Goal: Task Accomplishment & Management: Manage account settings

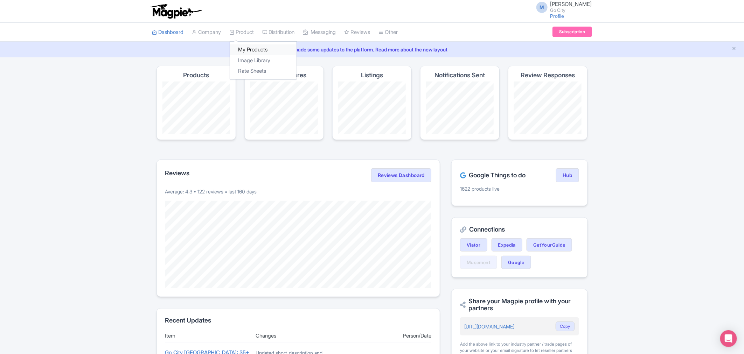
click at [253, 49] on link "My Products" at bounding box center [263, 49] width 67 height 11
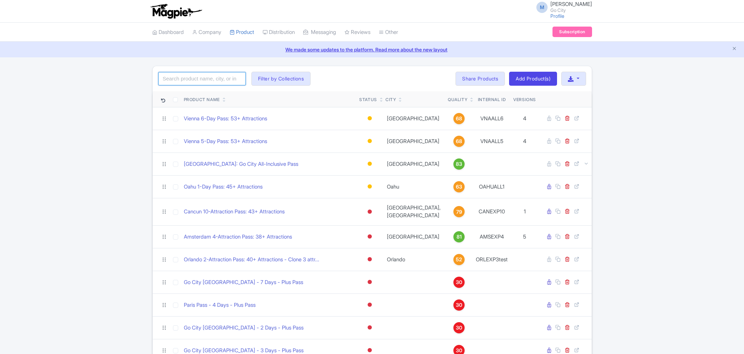
click at [211, 81] on input "search" at bounding box center [202, 78] width 88 height 13
type input "new york"
click button "Search" at bounding box center [0, 0] width 0 height 0
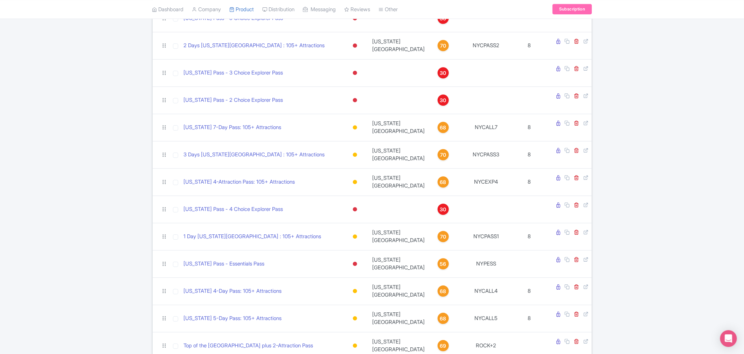
scroll to position [146, 0]
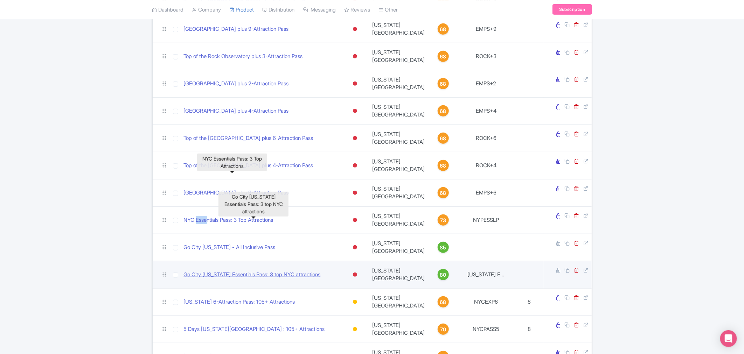
click at [298, 271] on link "Go City [US_STATE] Essentials Pass: 3 top NYC attractions" at bounding box center [252, 275] width 137 height 8
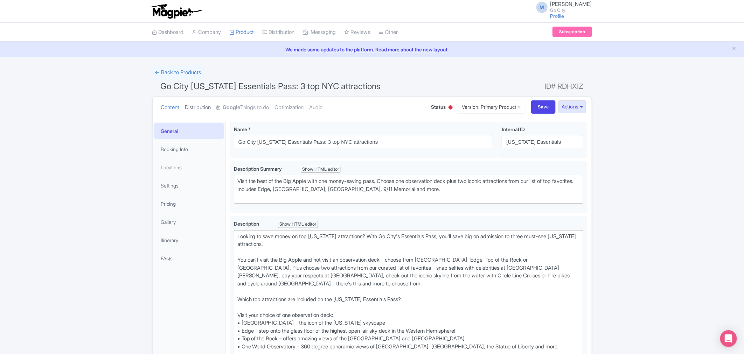
click at [199, 110] on link "Distribution" at bounding box center [198, 108] width 26 height 22
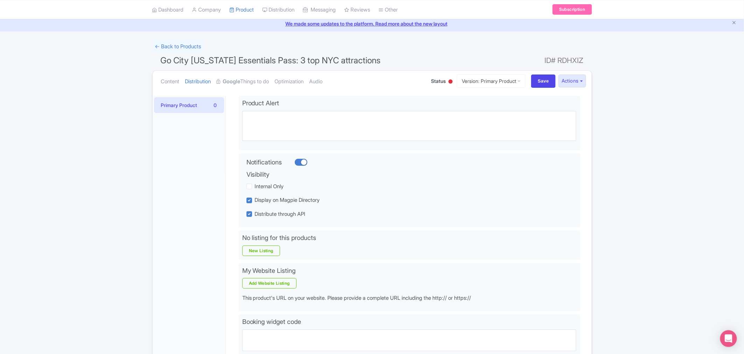
scroll to position [39, 0]
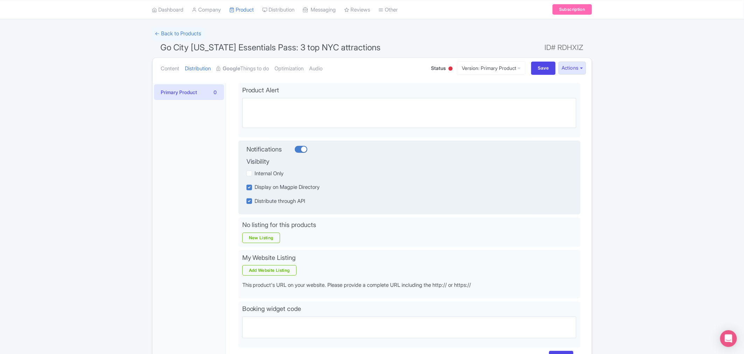
click at [255, 186] on label "Display on Magpie Directory" at bounding box center [287, 187] width 65 height 8
click at [255, 186] on input "Display on Magpie Directory" at bounding box center [257, 185] width 5 height 5
checkbox input "false"
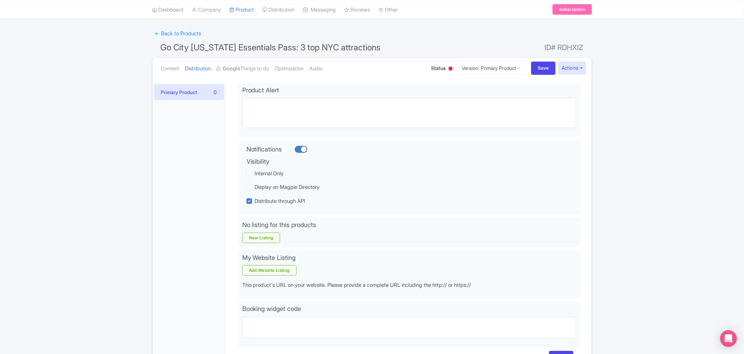
click at [103, 194] on div "← Back to Products Go City New York Essentials Pass: 3 top NYC attractions ID# …" at bounding box center [372, 202] width 744 height 350
click at [542, 69] on input "Save" at bounding box center [543, 68] width 25 height 13
type input "Saving..."
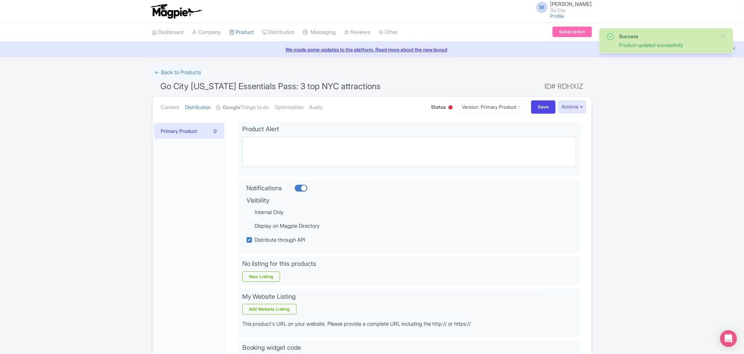
drag, startPoint x: 0, startPoint y: 0, endPoint x: 443, endPoint y: 108, distance: 455.8
click at [448, 108] on div at bounding box center [450, 107] width 4 height 4
click at [425, 120] on div "Active" at bounding box center [432, 120] width 41 height 14
click at [542, 109] on input "Save" at bounding box center [543, 106] width 25 height 13
type input "Saving..."
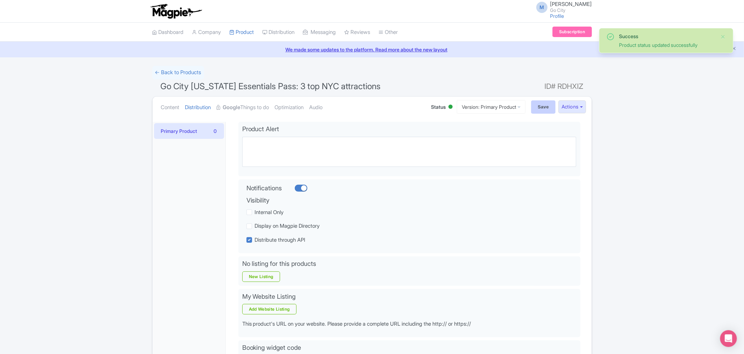
type input "Saving..."
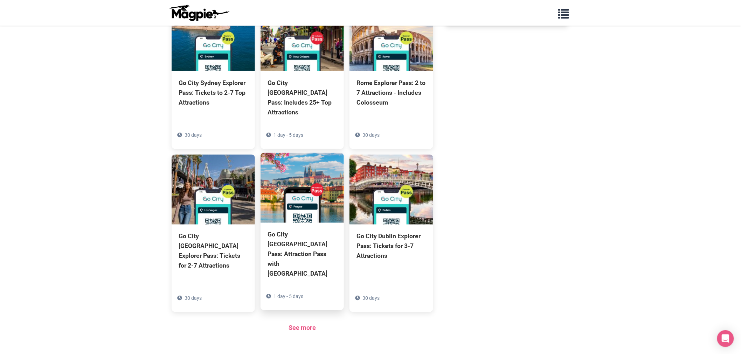
scroll to position [443, 0]
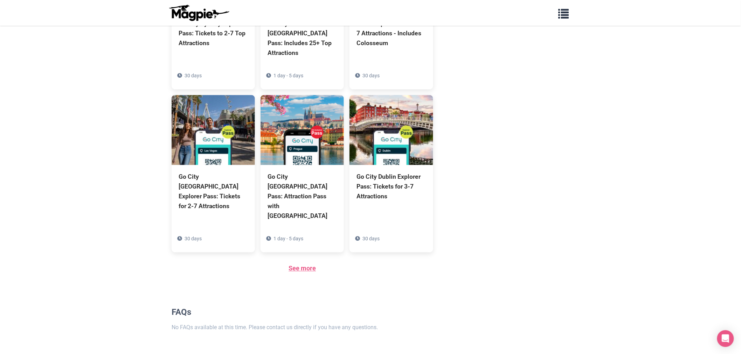
click at [313, 265] on link "See more" at bounding box center [301, 268] width 27 height 7
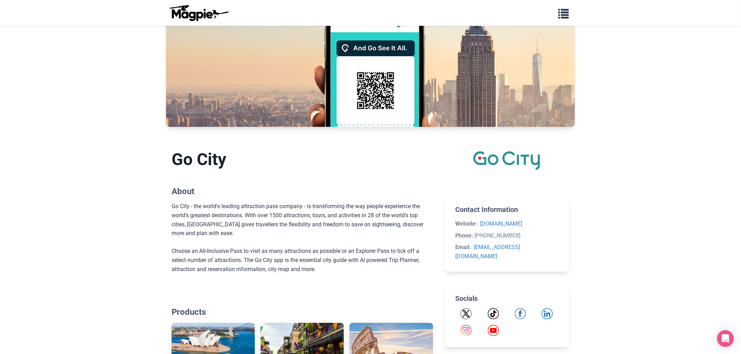
scroll to position [0, 0]
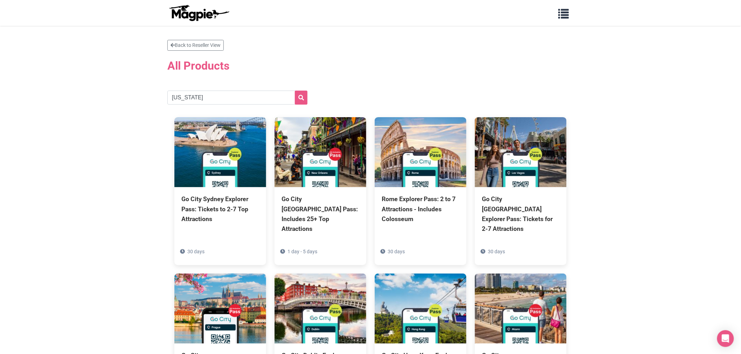
type input "[US_STATE]"
click at [295, 91] on button "submit" at bounding box center [301, 98] width 13 height 14
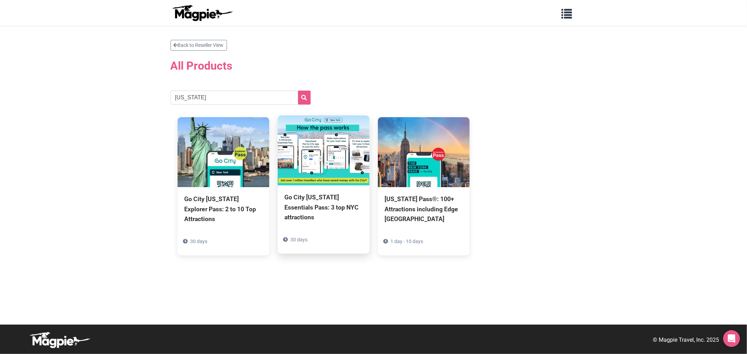
click at [314, 217] on div "Go City New York Essentials Pass: 3 top NYC attractions" at bounding box center [324, 207] width 78 height 29
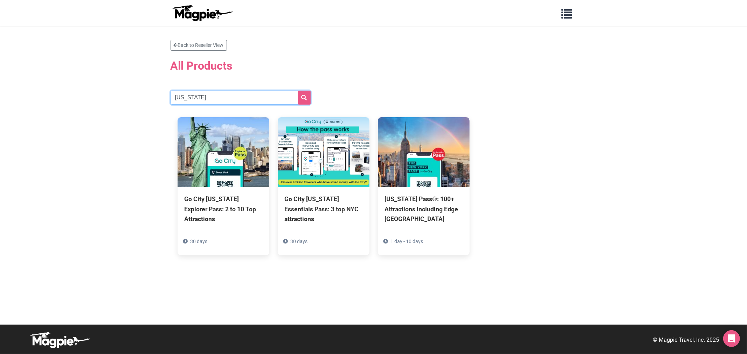
click at [201, 93] on input "new york" at bounding box center [240, 98] width 140 height 14
type input "rome"
click at [298, 91] on button "submit" at bounding box center [304, 98] width 13 height 14
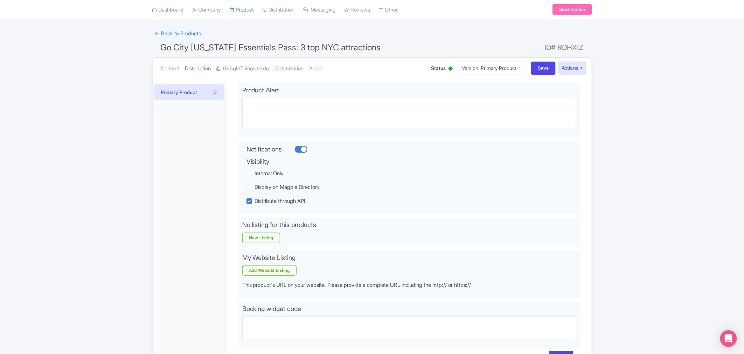
scroll to position [78, 0]
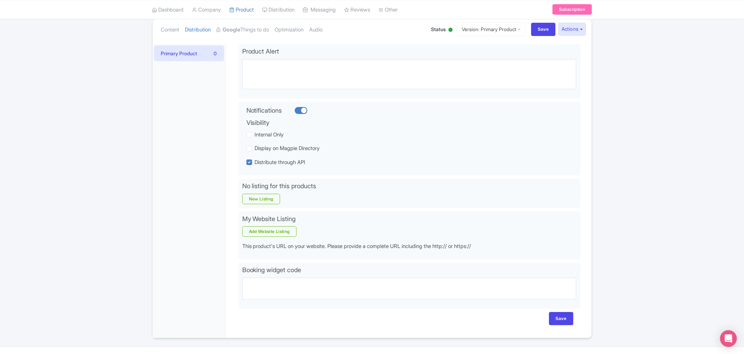
click at [448, 29] on div at bounding box center [450, 30] width 4 height 4
click at [428, 54] on div "Inactive" at bounding box center [432, 56] width 41 height 14
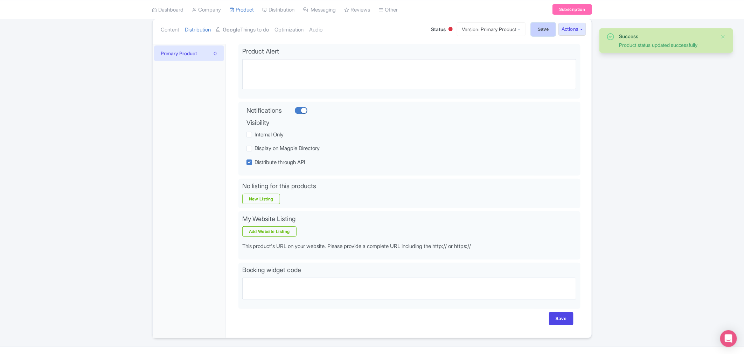
click at [537, 31] on input "Save" at bounding box center [543, 29] width 25 height 13
type input "Saving..."
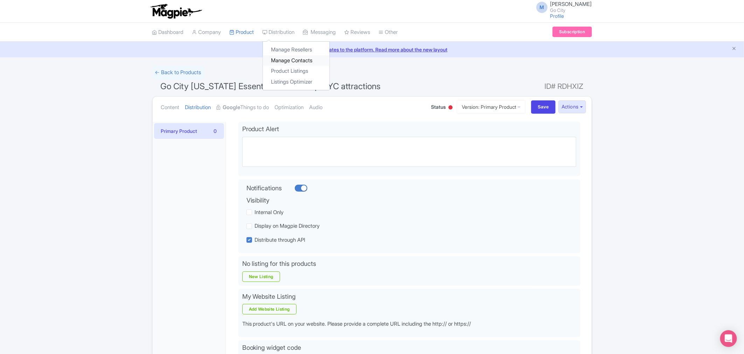
click at [299, 62] on link "Manage Contacts" at bounding box center [296, 60] width 67 height 11
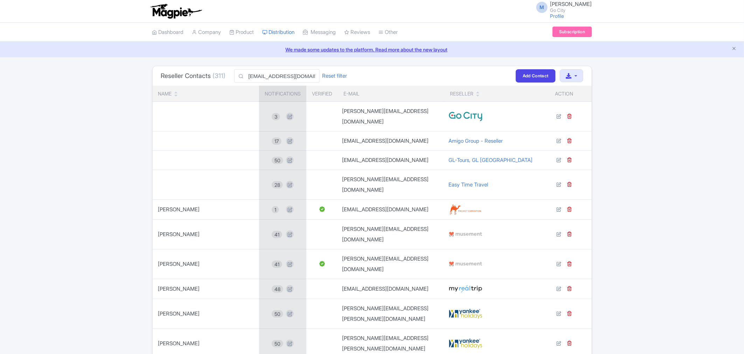
scroll to position [0, 22]
type input "touroperators@projectexpedition.com"
click button "Filter" at bounding box center [0, 0] width 0 height 0
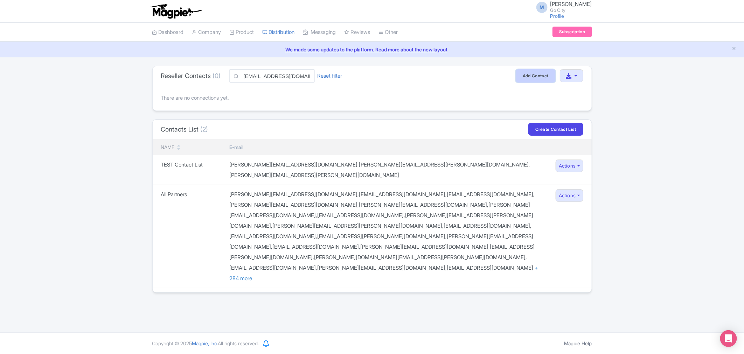
click at [537, 78] on link "Add Contact" at bounding box center [536, 75] width 40 height 13
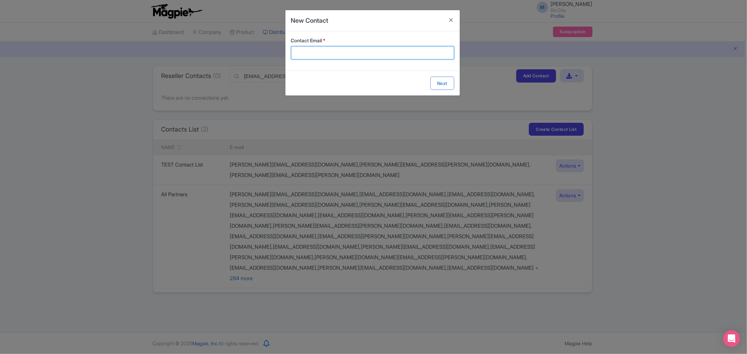
click at [367, 49] on input "Contact Email *" at bounding box center [372, 52] width 163 height 13
paste input "[EMAIL_ADDRESS][DOMAIN_NAME]"
type input "[EMAIL_ADDRESS][DOMAIN_NAME]"
click at [438, 81] on form "Contact Email * touroperators@projectexpedition.com Next" at bounding box center [372, 63] width 174 height 64
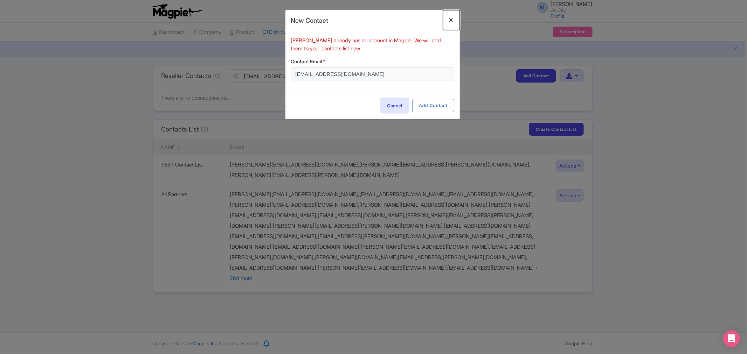
click at [451, 20] on button "Close" at bounding box center [451, 20] width 17 height 20
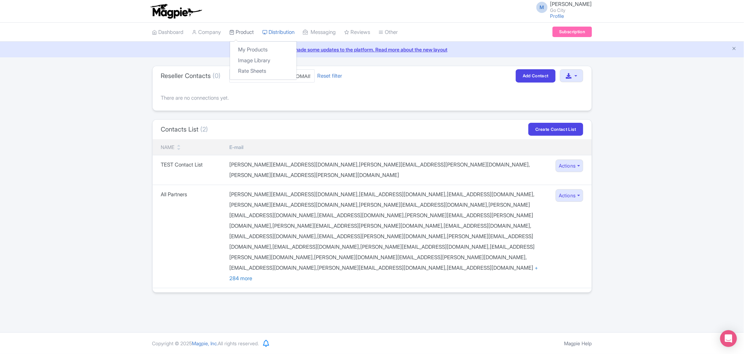
click at [245, 29] on link "Product" at bounding box center [242, 32] width 25 height 19
click at [258, 48] on link "My Products" at bounding box center [263, 49] width 67 height 11
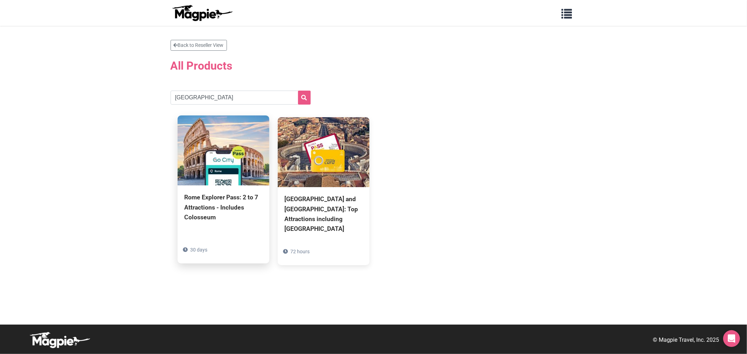
click at [214, 199] on div "Rome Explorer Pass: 2 to 7 Attractions - Includes Colosseum" at bounding box center [223, 207] width 78 height 29
click at [221, 174] on img at bounding box center [223, 151] width 92 height 70
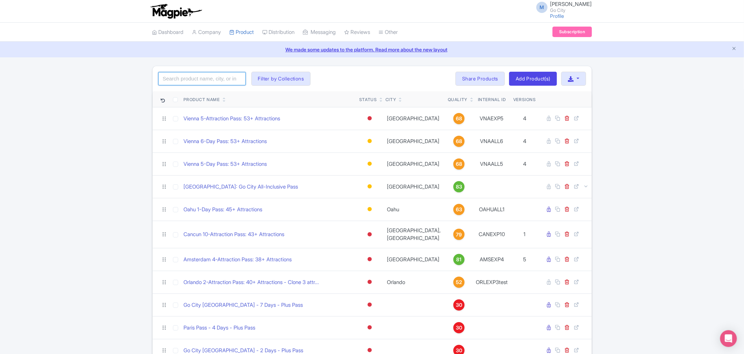
click at [212, 83] on input "search" at bounding box center [202, 78] width 88 height 13
type input "san diego"
click button "Search" at bounding box center [0, 0] width 0 height 0
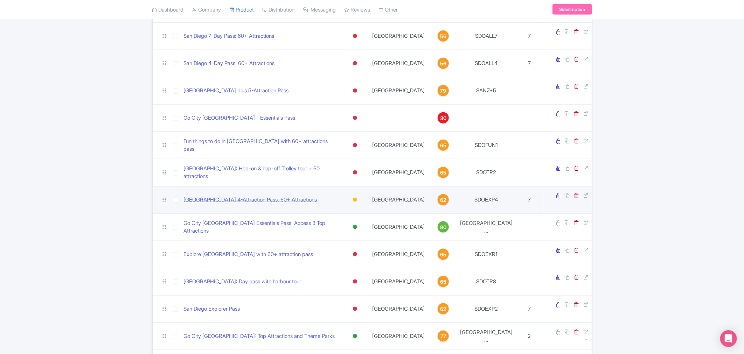
scroll to position [428, 0]
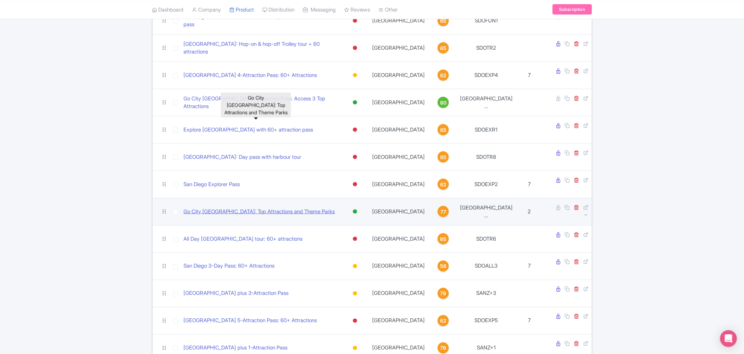
click at [261, 208] on link "Go City San Diego Pass: Top Attractions and Theme Parks" at bounding box center [259, 212] width 151 height 8
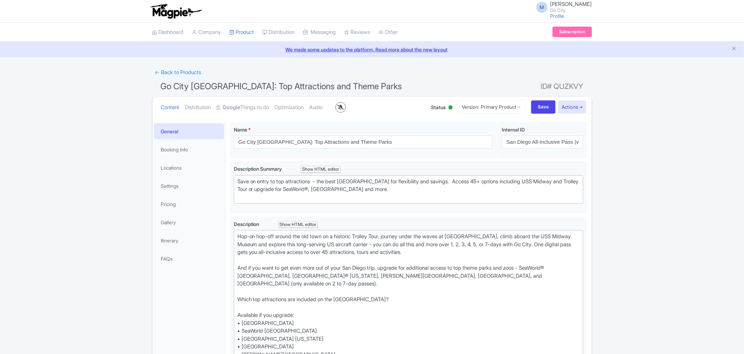
click at [346, 110] on div at bounding box center [340, 107] width 11 height 11
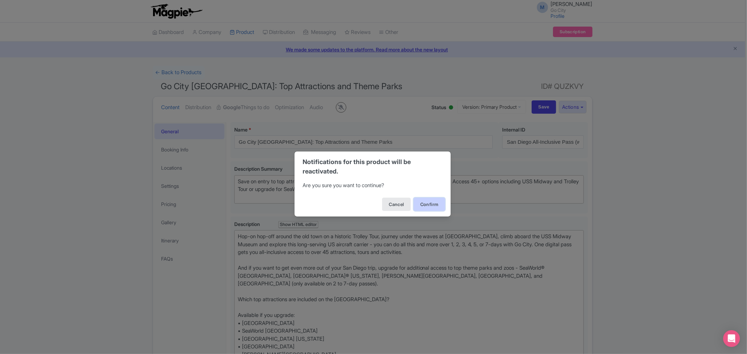
click at [425, 205] on button "Confirm" at bounding box center [429, 204] width 32 height 13
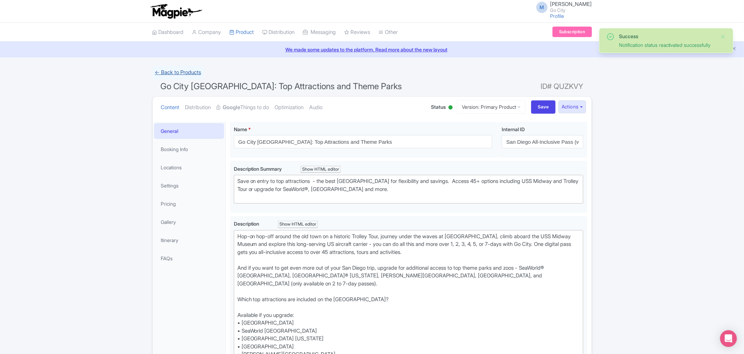
click at [176, 71] on link "← Back to Products" at bounding box center [178, 73] width 52 height 14
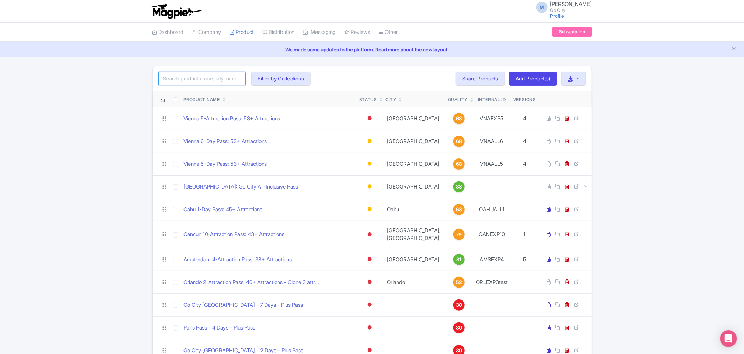
click at [194, 78] on input "search" at bounding box center [202, 78] width 88 height 13
click button "Search" at bounding box center [0, 0] width 0 height 0
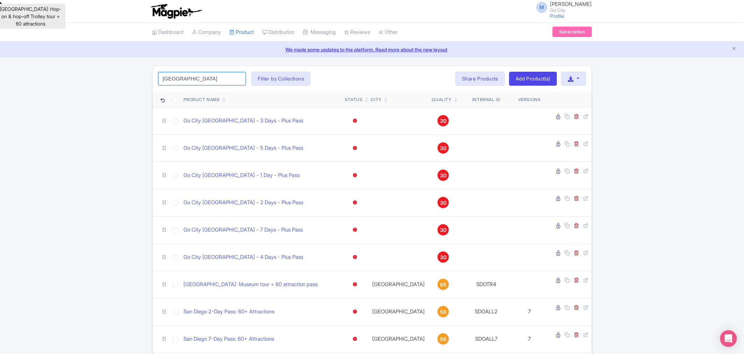
click at [195, 76] on input "[GEOGRAPHIC_DATA]" at bounding box center [202, 78] width 88 height 13
click at [195, 76] on input "san diego" at bounding box center [202, 78] width 88 height 13
type input "los angeles"
click button "Search" at bounding box center [0, 0] width 0 height 0
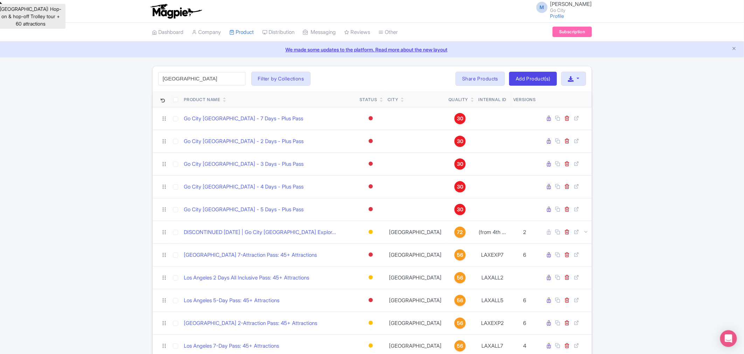
click at [63, 186] on div "los angeles Search Filter by Collections All Inclusive Explorer Trade Products …" at bounding box center [372, 303] width 744 height 474
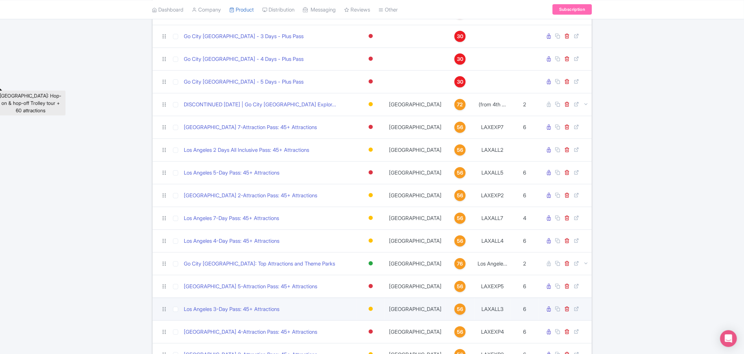
scroll to position [216, 0]
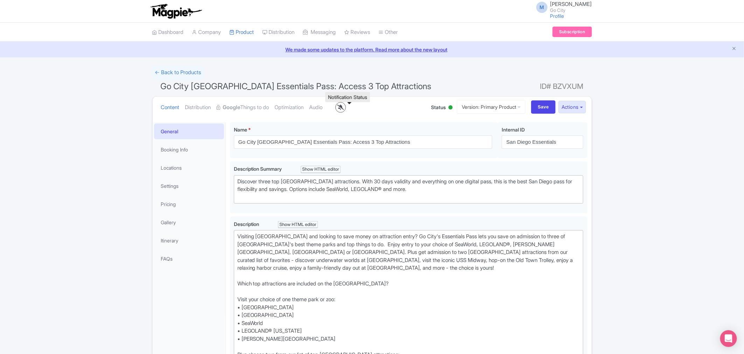
click at [344, 108] on icon at bounding box center [340, 107] width 7 height 5
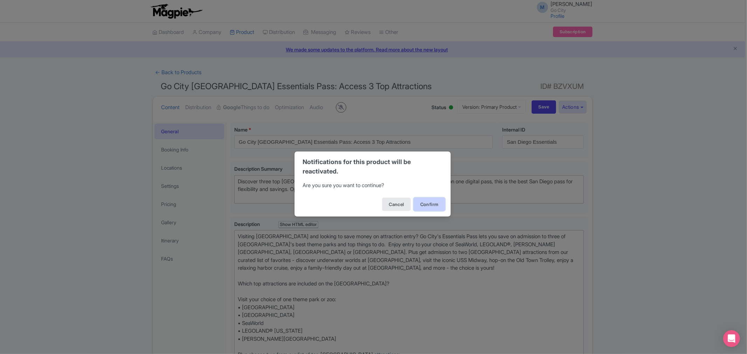
click at [428, 205] on button "Confirm" at bounding box center [429, 204] width 32 height 13
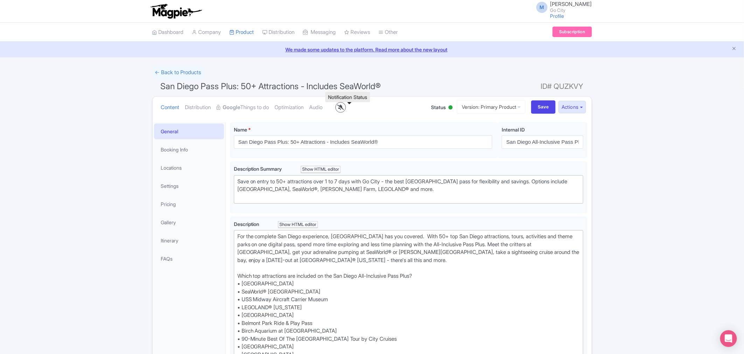
click at [344, 105] on icon at bounding box center [340, 107] width 7 height 5
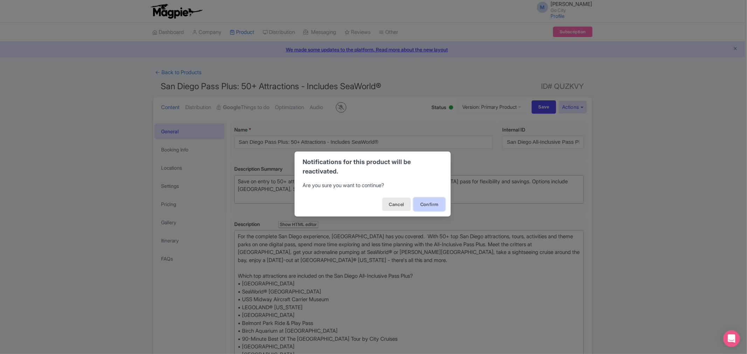
click at [433, 203] on button "Confirm" at bounding box center [429, 204] width 32 height 13
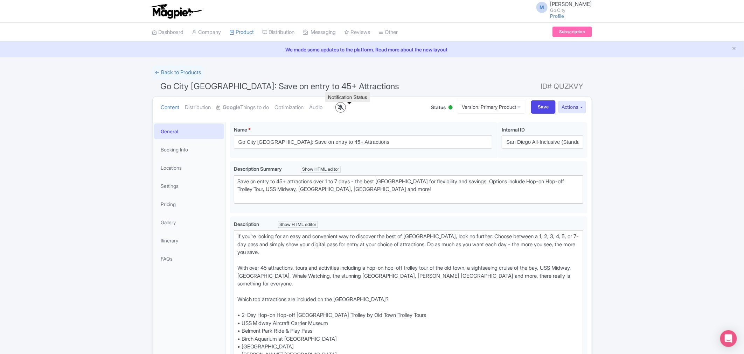
click at [344, 109] on icon at bounding box center [340, 107] width 7 height 5
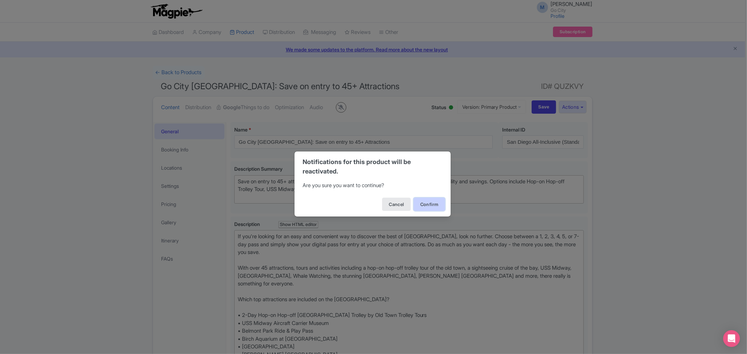
click at [433, 203] on button "Confirm" at bounding box center [429, 204] width 32 height 13
